Goal: Complete application form: Complete application form

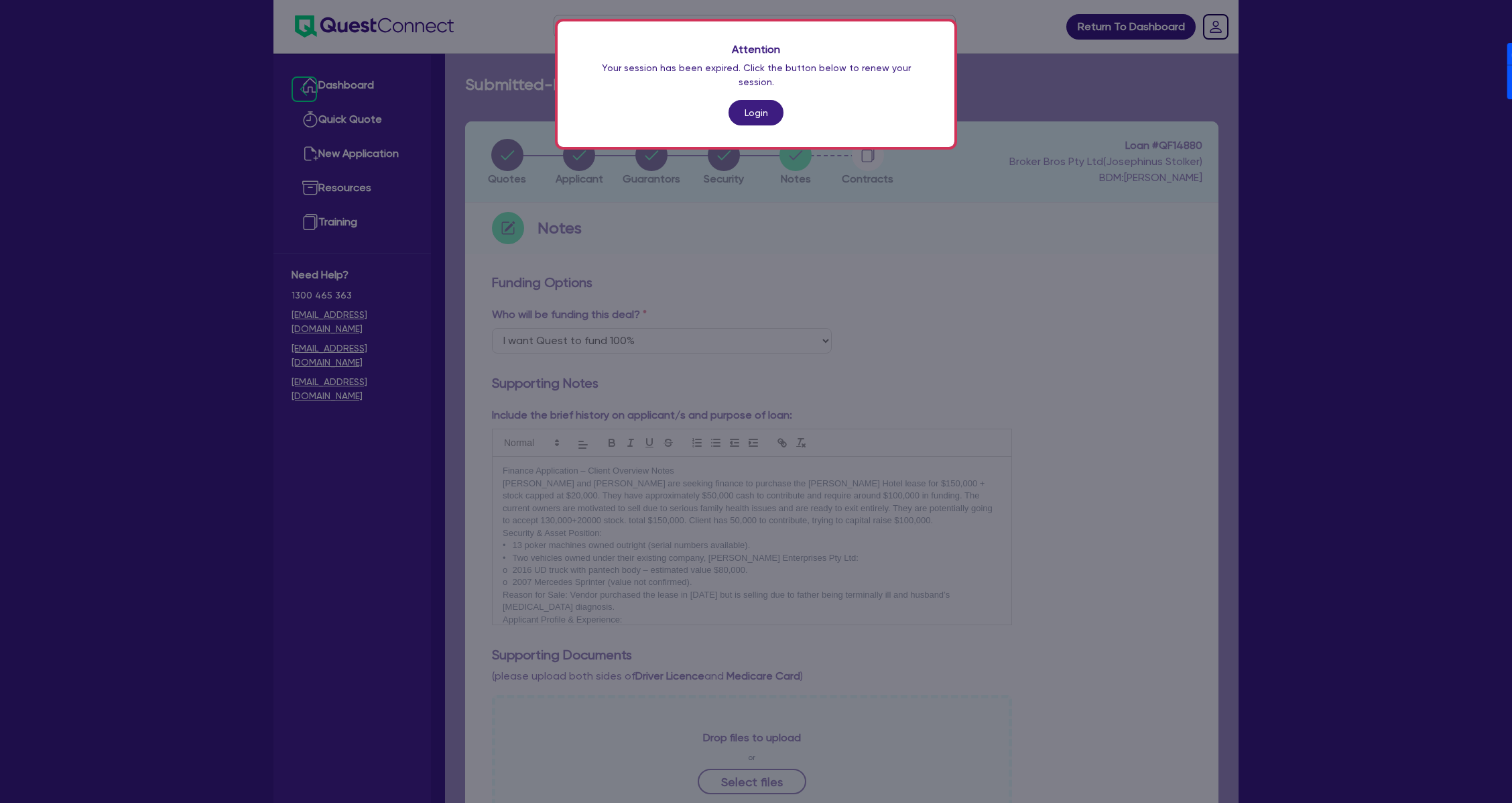
select select "Quest Finance - Own Book"
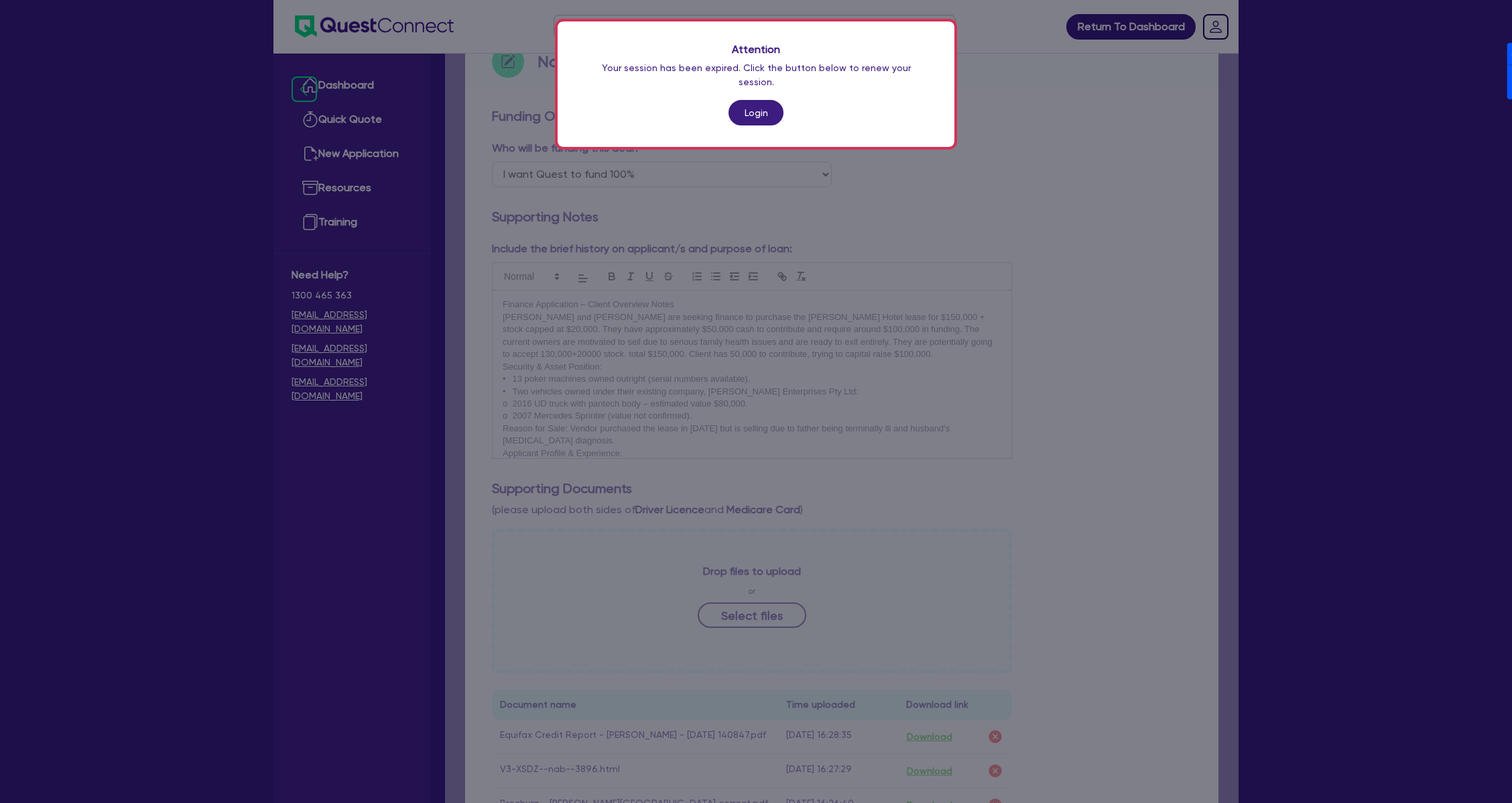
scroll to position [455, 0]
click at [776, 100] on link "Login" at bounding box center [755, 113] width 55 height 26
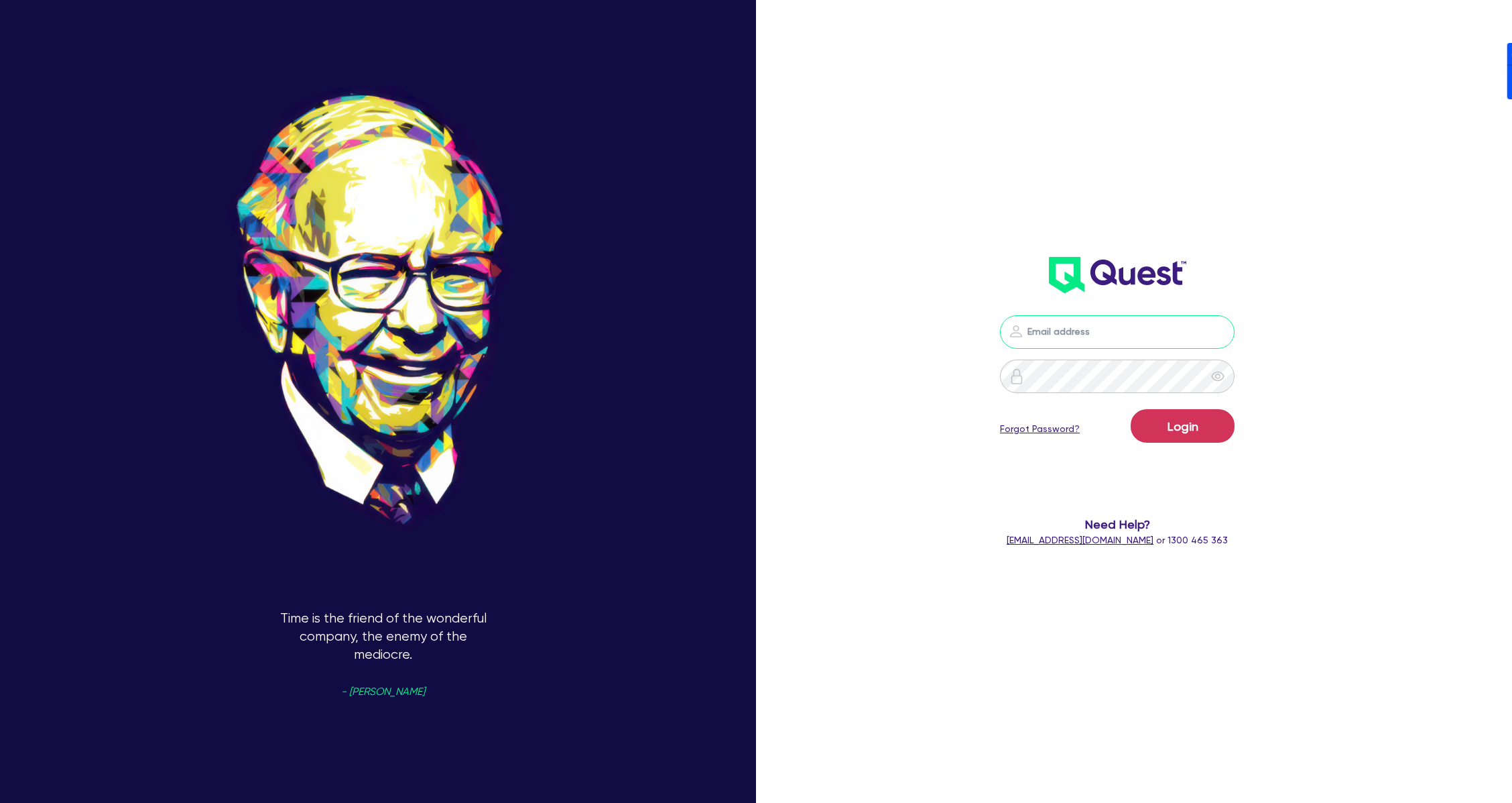
click at [1138, 331] on input "email" at bounding box center [1117, 333] width 234 height 34
click at [1314, 323] on div at bounding box center [1117, 333] width 414 height 34
click at [1117, 352] on nordpass-icon at bounding box center [1117, 352] width 0 height 0
click at [0, 802] on nordpass-autofill-portal at bounding box center [0, 803] width 0 height 0
type input "[PERSON_NAME][EMAIL_ADDRESS][DOMAIN_NAME]"
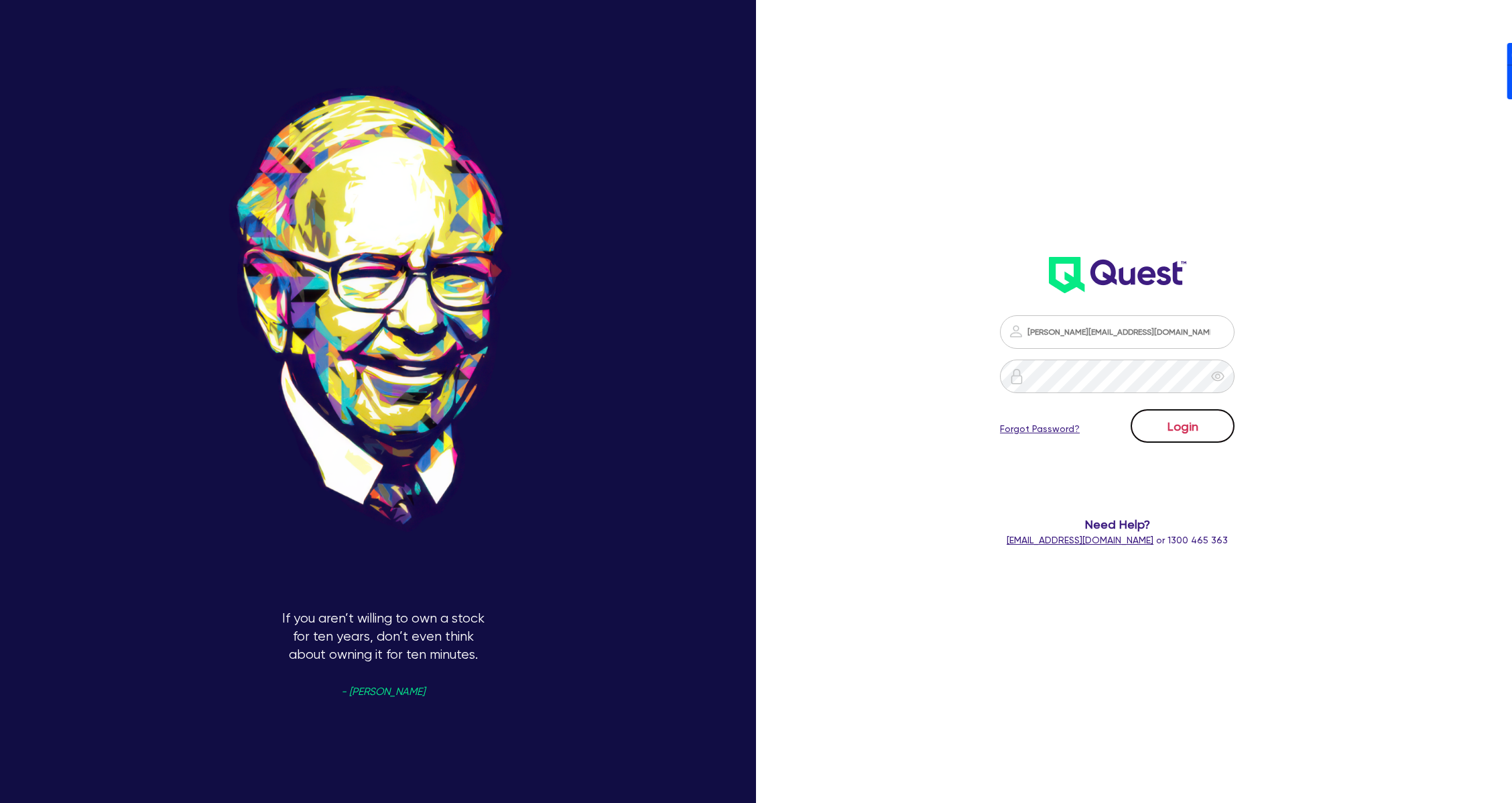
click at [1222, 423] on button "Login" at bounding box center [1183, 426] width 104 height 34
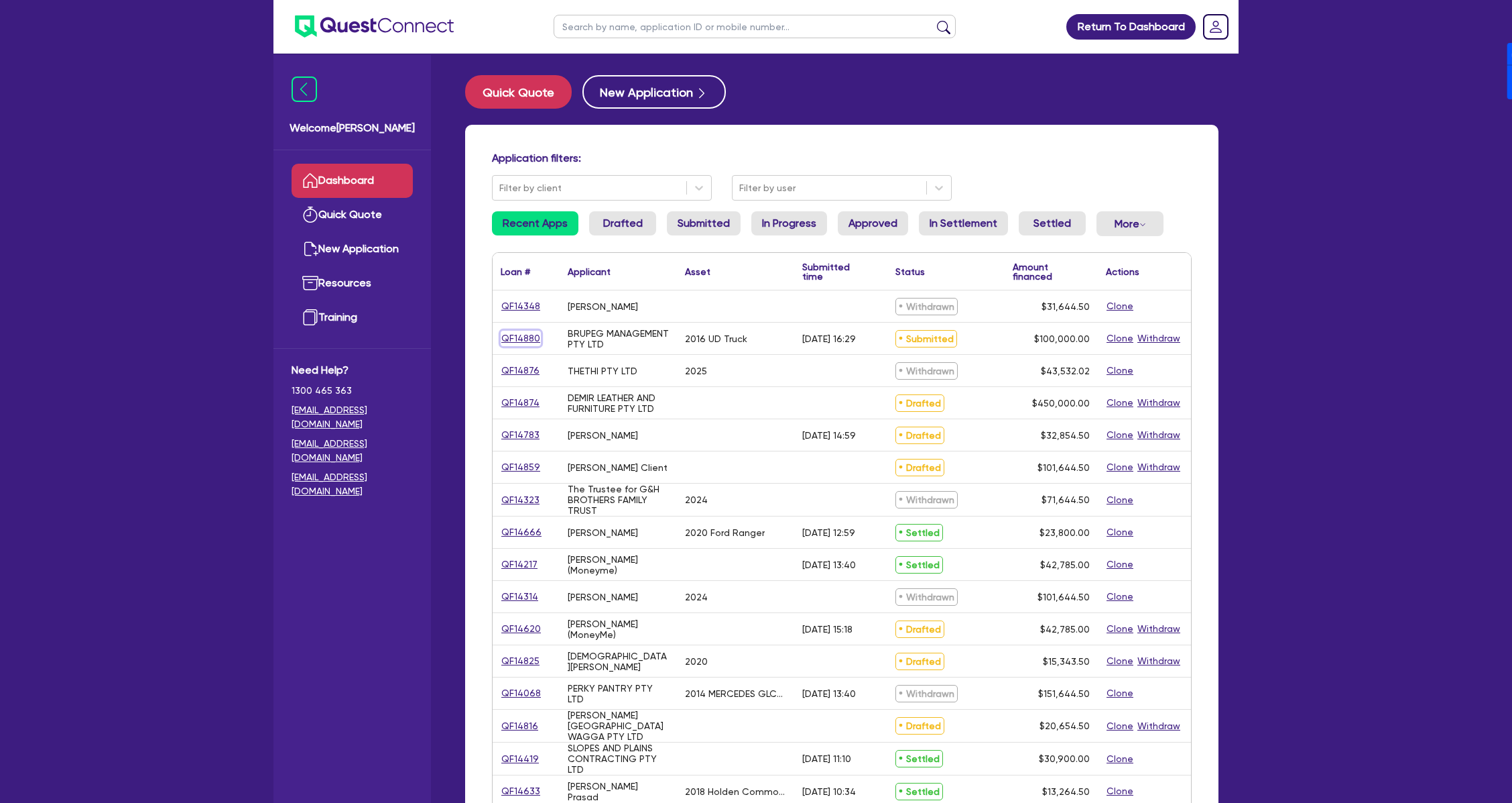
click at [526, 335] on link "QF14880" at bounding box center [521, 338] width 41 height 16
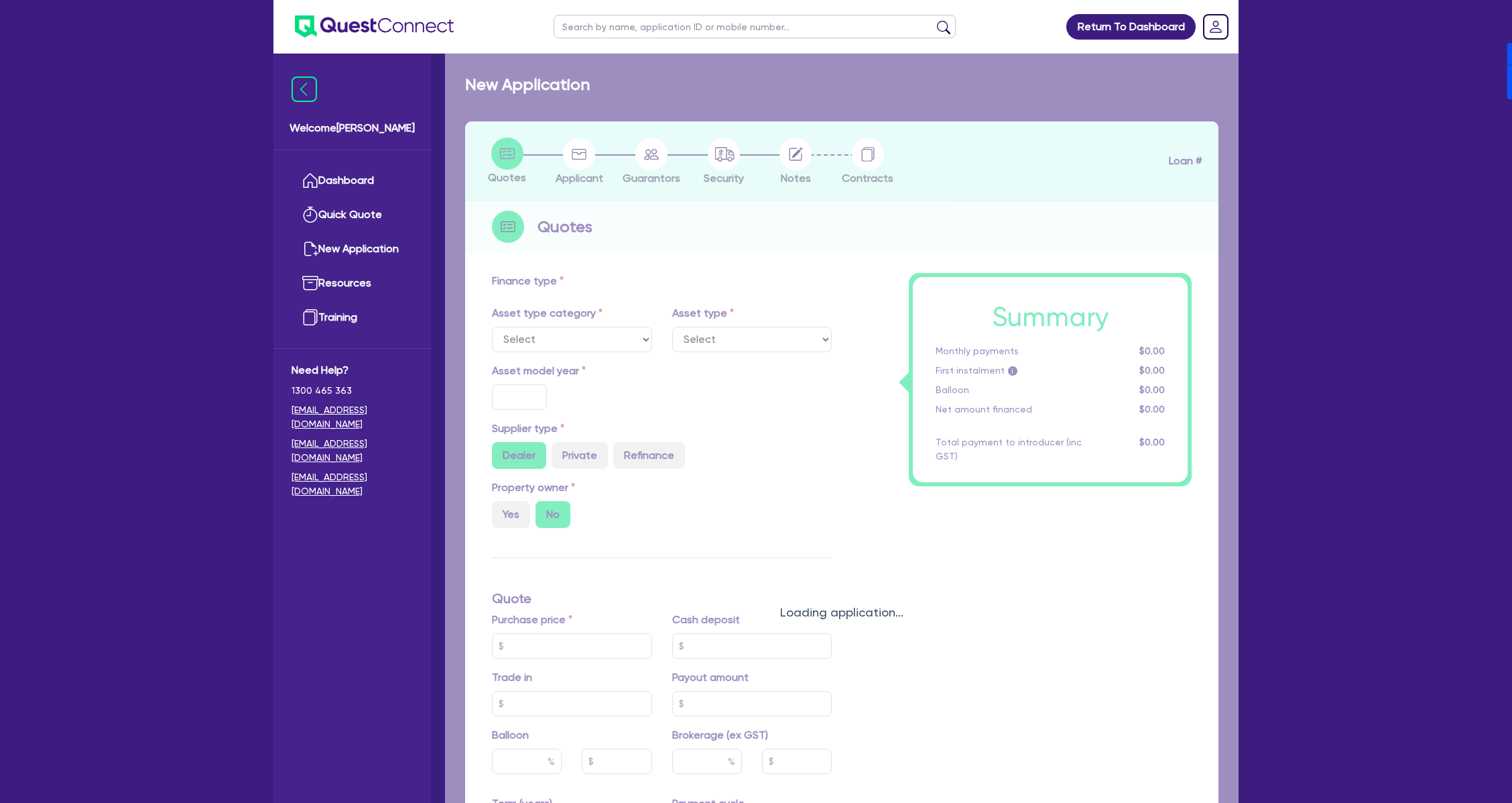
select select "PRIMARY_ASSETS"
type input "2016"
radio input "false"
radio input "true"
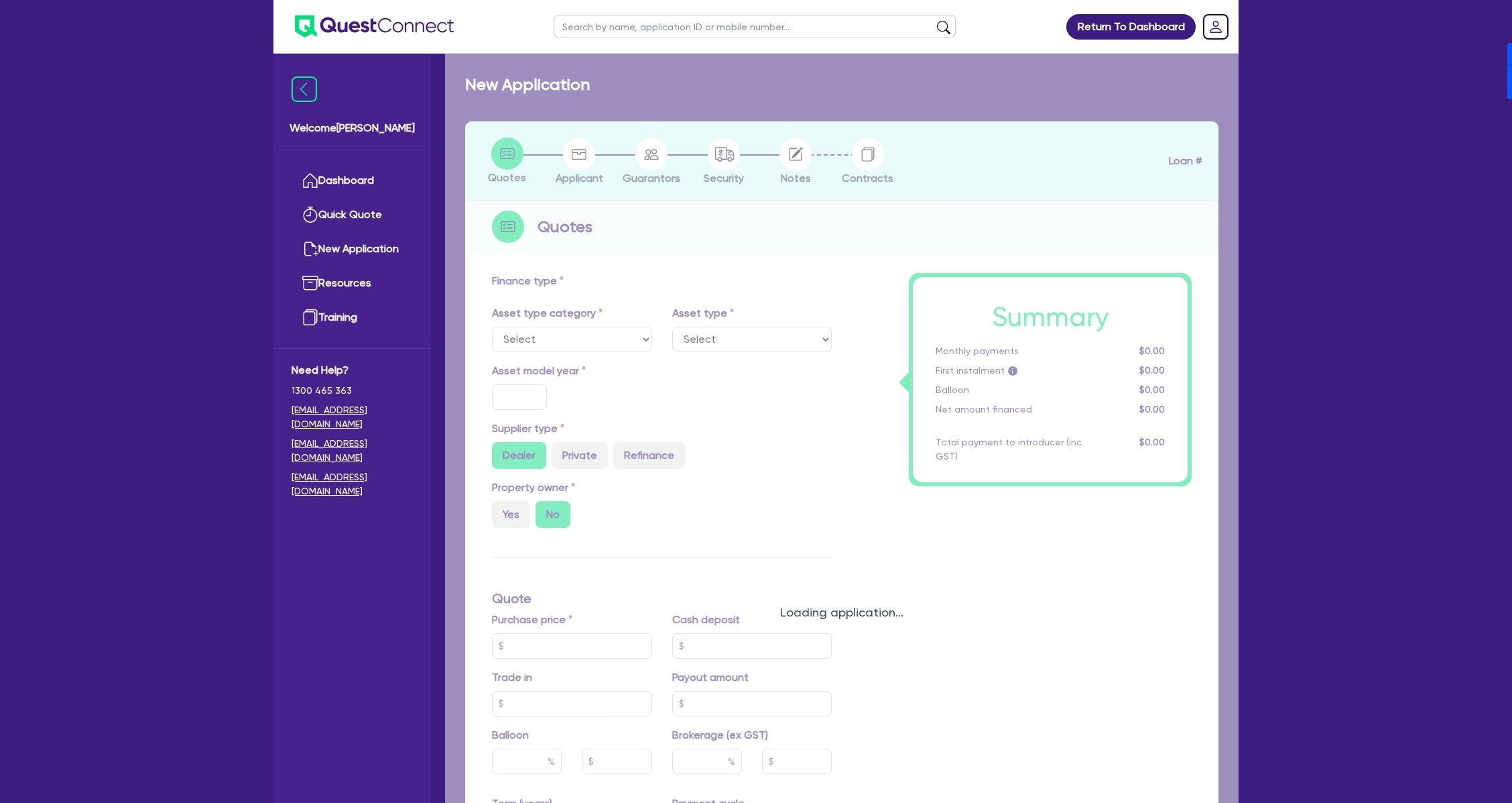
type input "150,000"
type input "50,000"
type input "5"
type input "5,000"
type input "17.95"
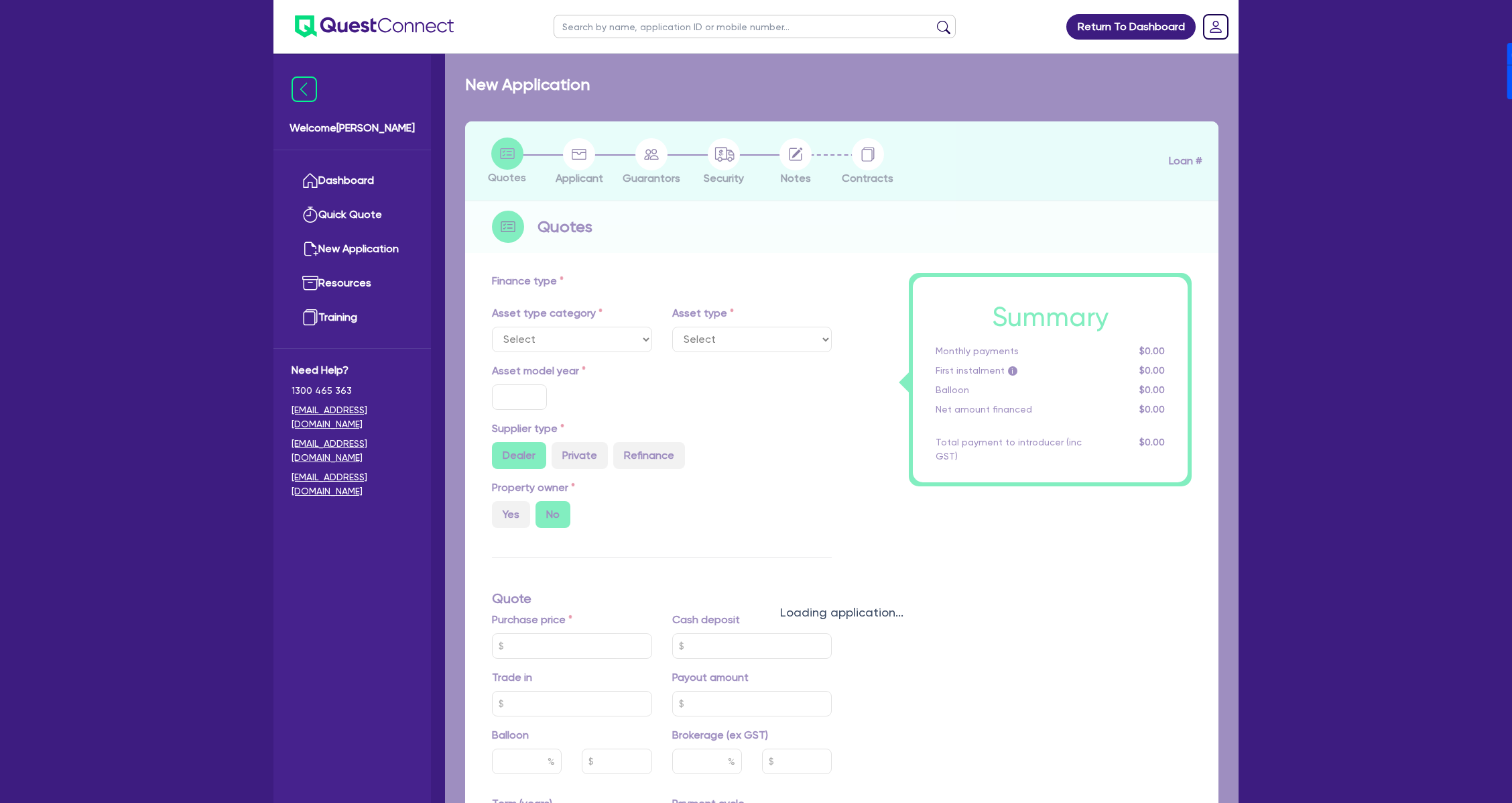
type input "1,200"
select select "HEAVY_TRUCKS"
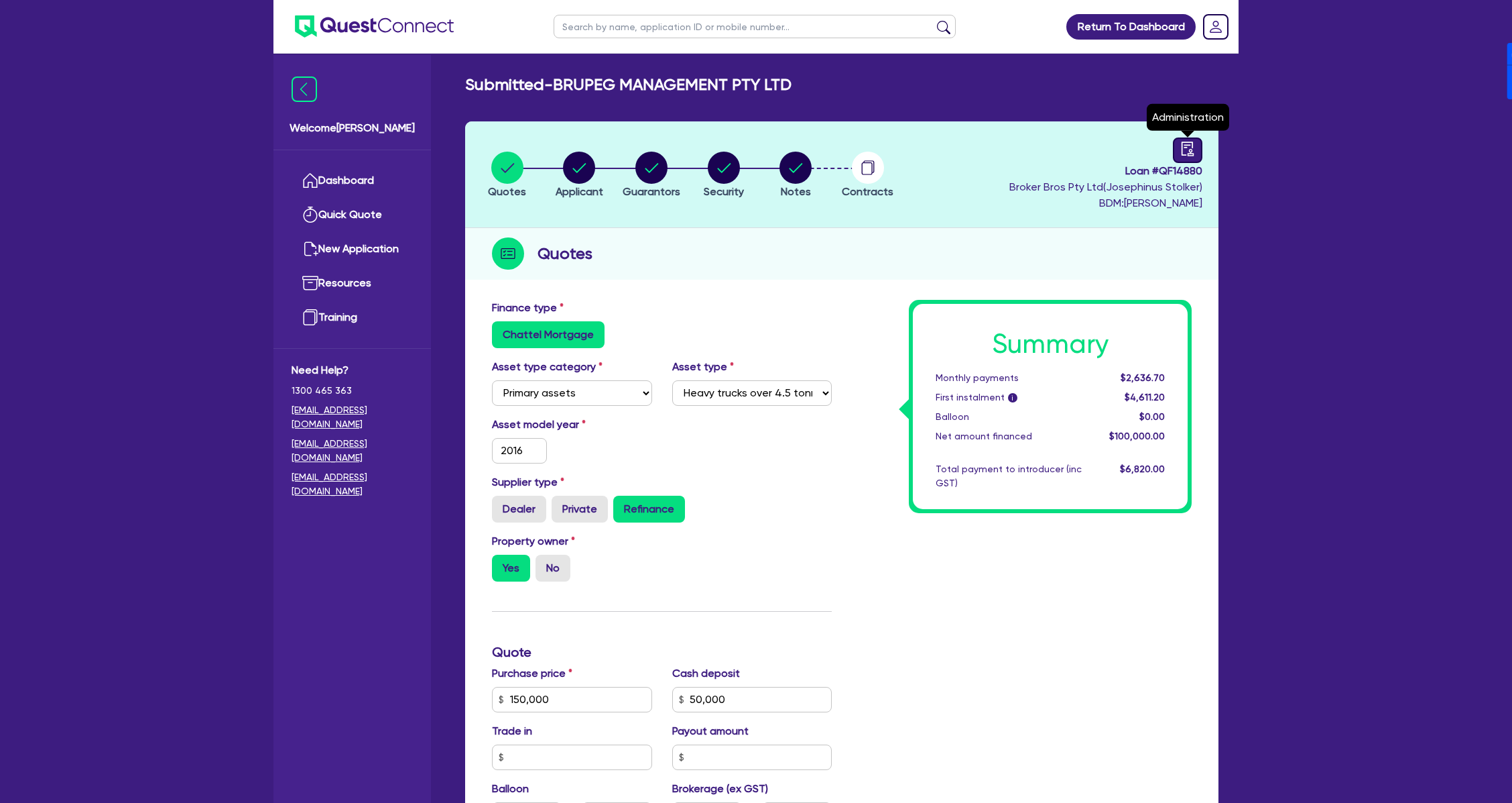
click at [1189, 143] on icon "audit" at bounding box center [1188, 149] width 15 height 15
select select "SUBMITTED_AMENDED"
select select "Quest Finance - Own Book"
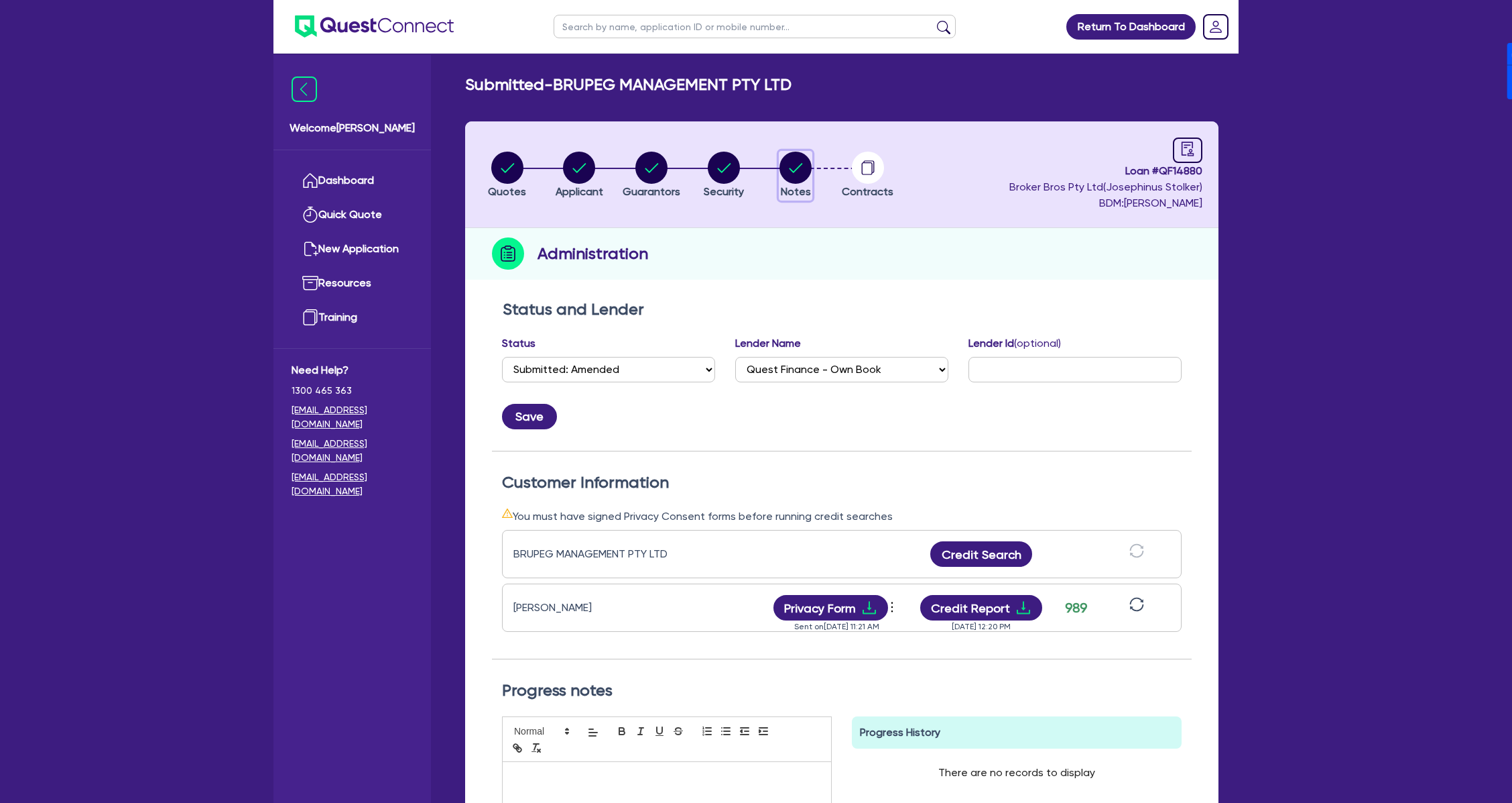
click at [793, 169] on circle "button" at bounding box center [796, 168] width 32 height 32
select select "Quest Finance - Own Book"
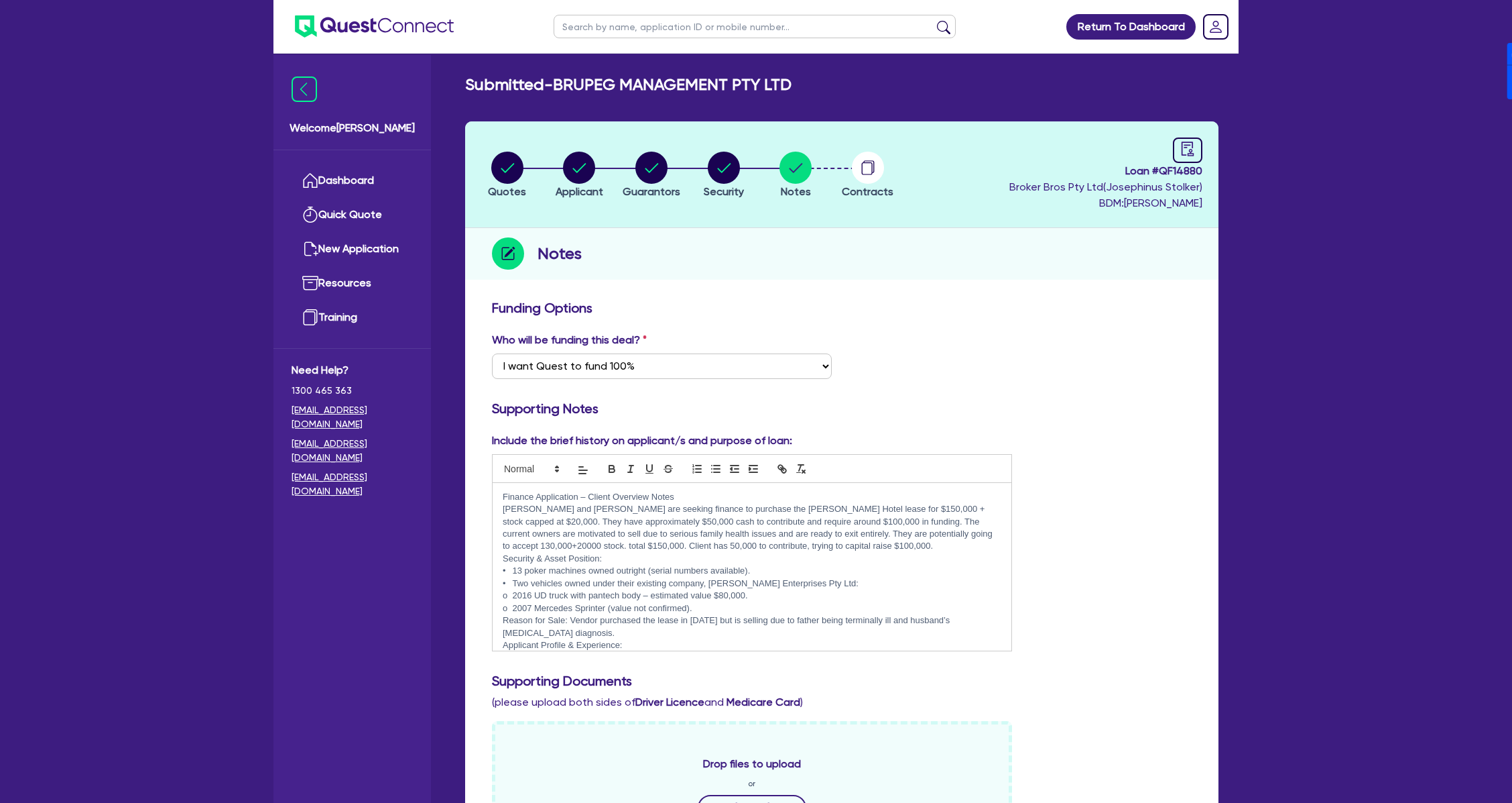
click at [1171, 154] on div "Loan # QF14880 Broker Bros Pty Ltd ( Josephinus Stolker ) BDM: [PERSON_NAME]" at bounding box center [1106, 175] width 193 height 73
click at [1175, 153] on link at bounding box center [1188, 151] width 30 height 26
select select "SUBMITTED_AMENDED"
select select "Quest Finance - Own Book"
